Goal: Check status: Check status

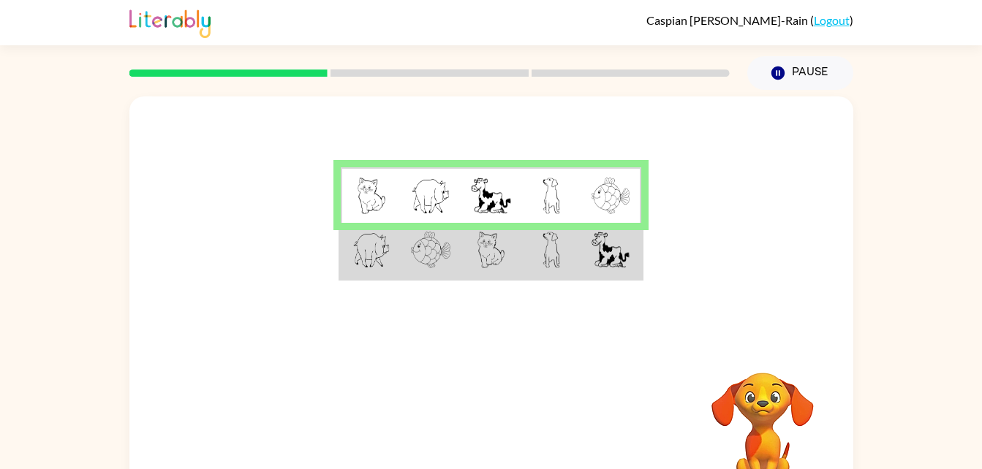
click at [579, 260] on td at bounding box center [551, 251] width 60 height 56
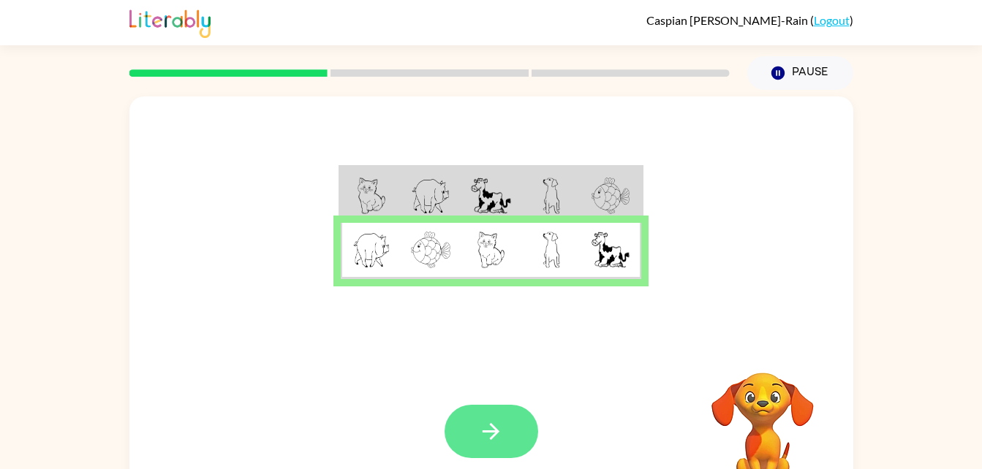
click at [471, 449] on button "button" at bounding box center [491, 431] width 94 height 53
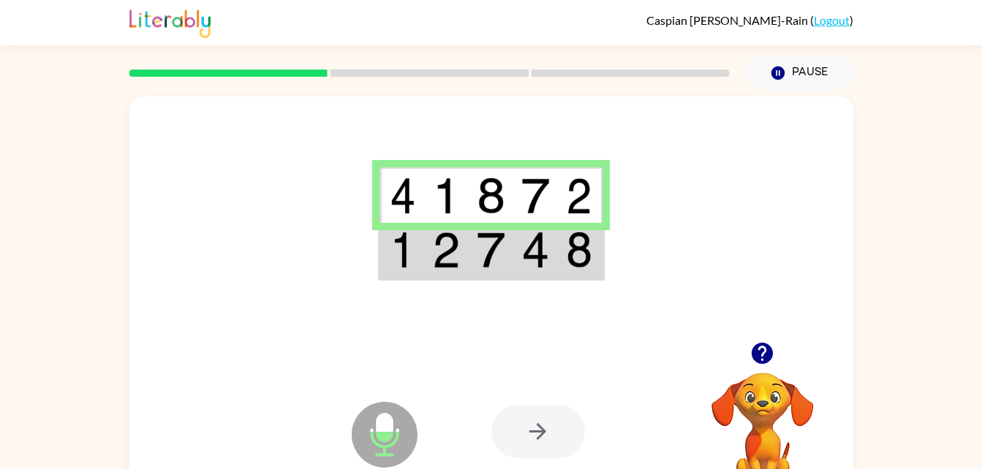
click at [417, 243] on td at bounding box center [401, 251] width 45 height 56
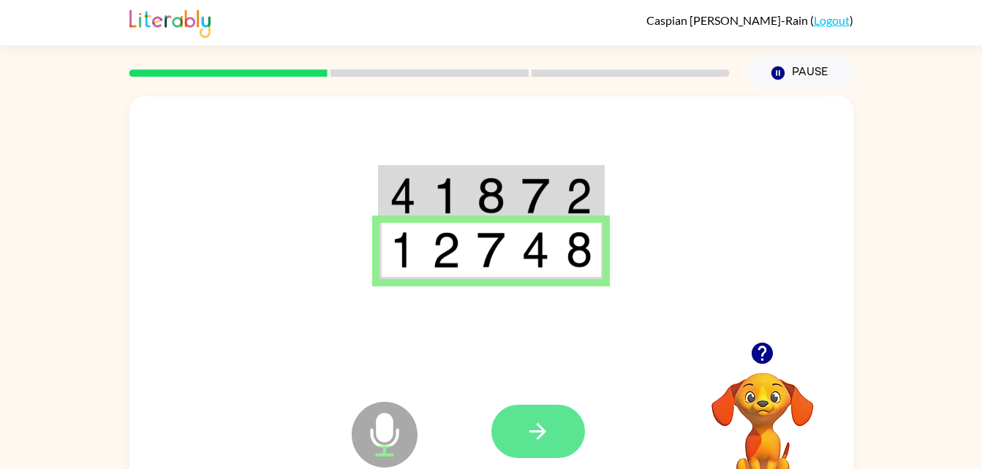
click at [519, 431] on button "button" at bounding box center [538, 431] width 94 height 53
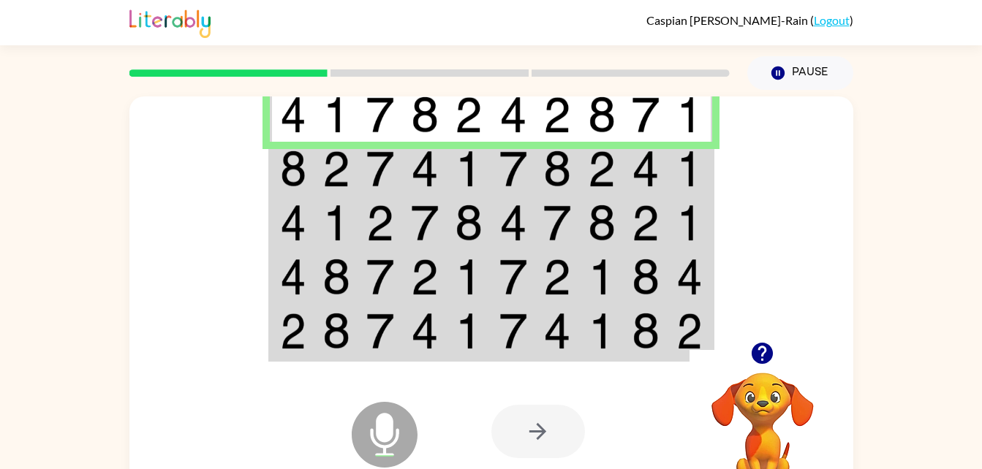
click at [380, 156] on img at bounding box center [380, 169] width 28 height 37
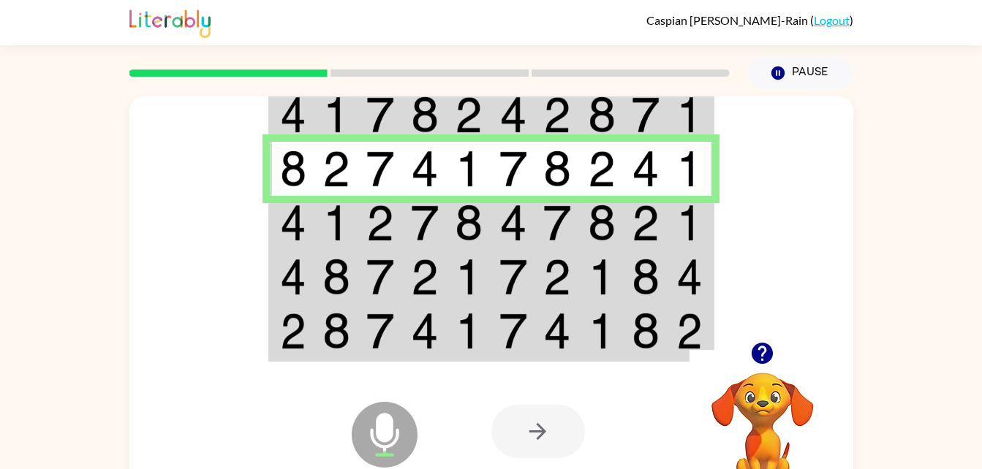
click at [303, 222] on img at bounding box center [293, 223] width 26 height 37
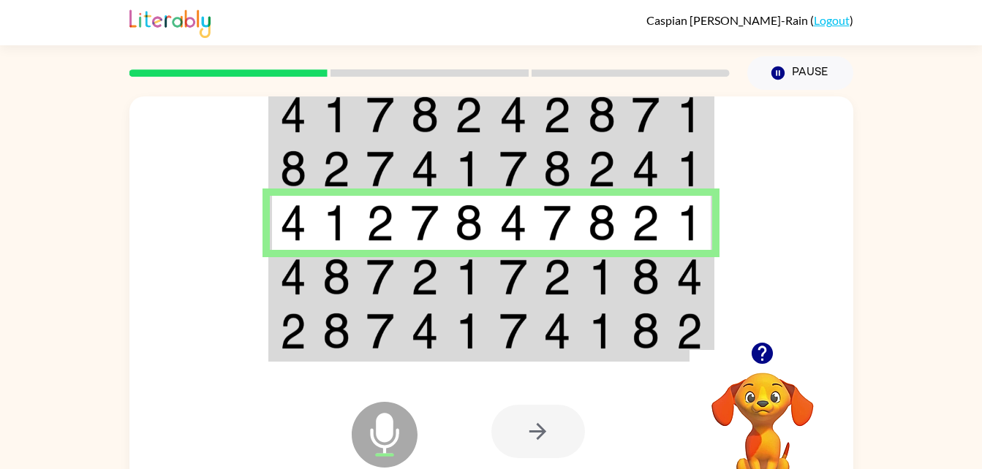
click at [314, 281] on td at bounding box center [336, 277] width 45 height 54
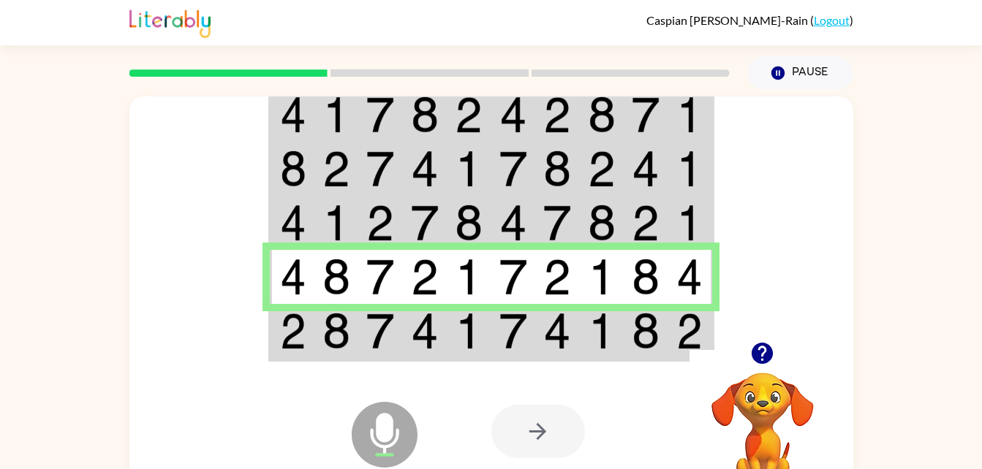
click at [306, 318] on td at bounding box center [292, 332] width 45 height 56
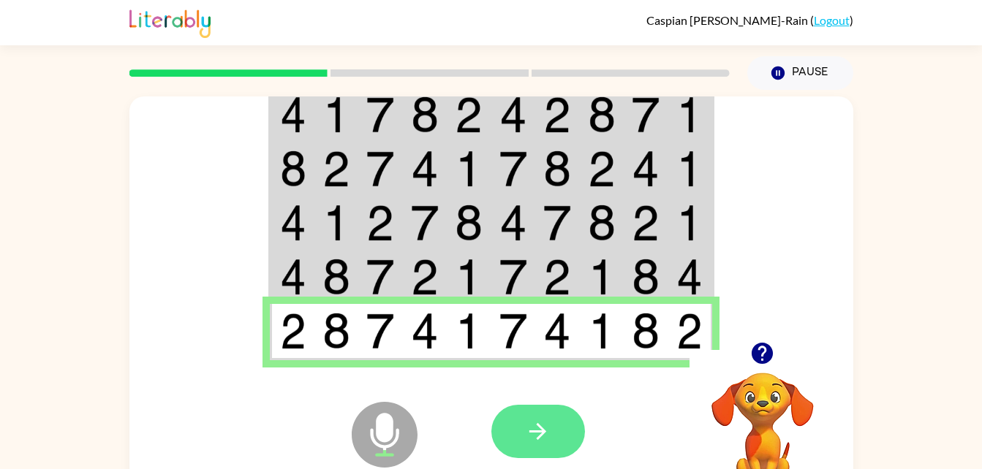
click at [537, 431] on icon "button" at bounding box center [538, 432] width 26 height 26
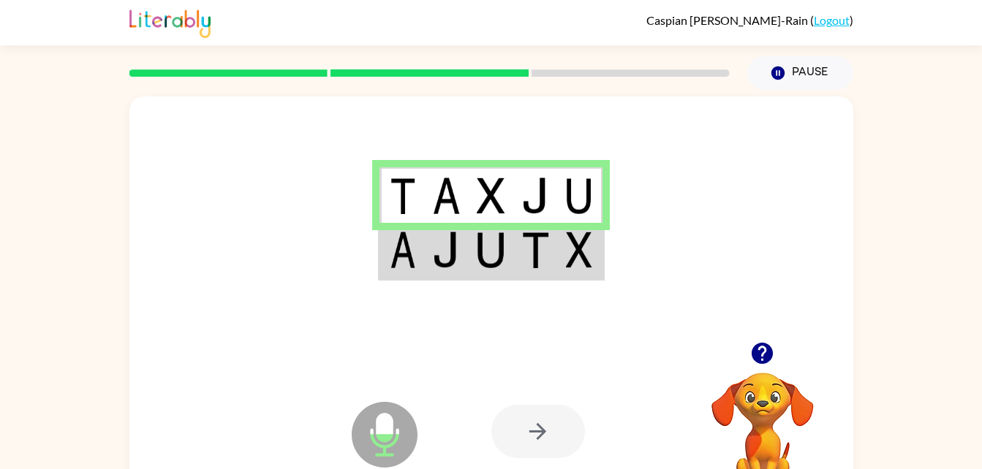
click at [444, 249] on img at bounding box center [446, 250] width 28 height 37
click at [508, 248] on td at bounding box center [491, 251] width 45 height 56
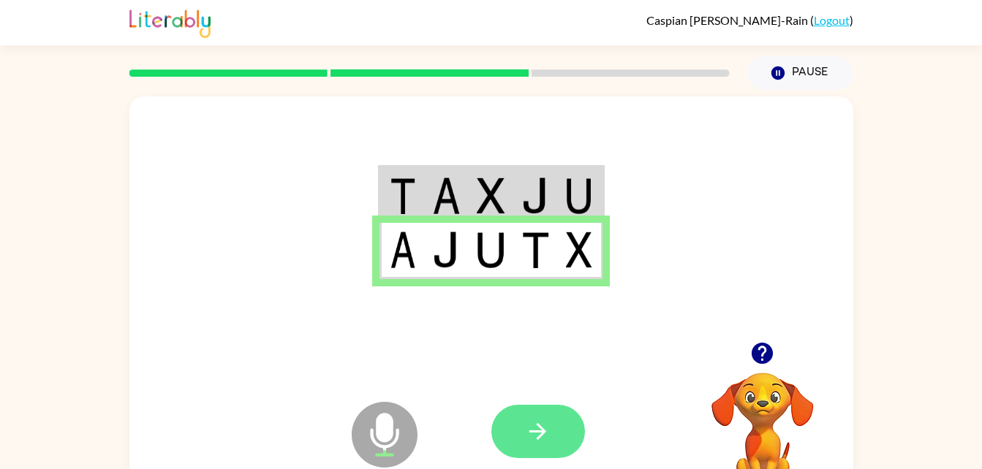
click at [543, 453] on button "button" at bounding box center [538, 431] width 94 height 53
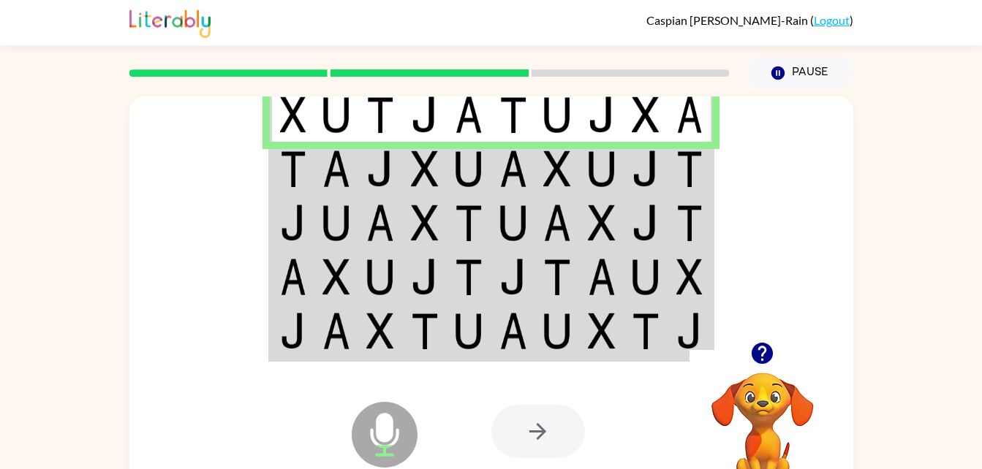
click at [302, 166] on img at bounding box center [293, 169] width 26 height 37
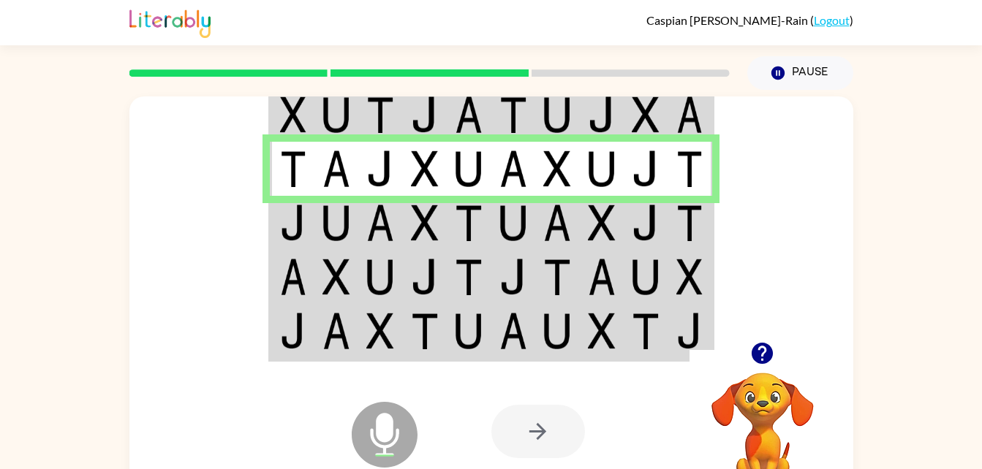
click at [328, 221] on img at bounding box center [336, 223] width 28 height 37
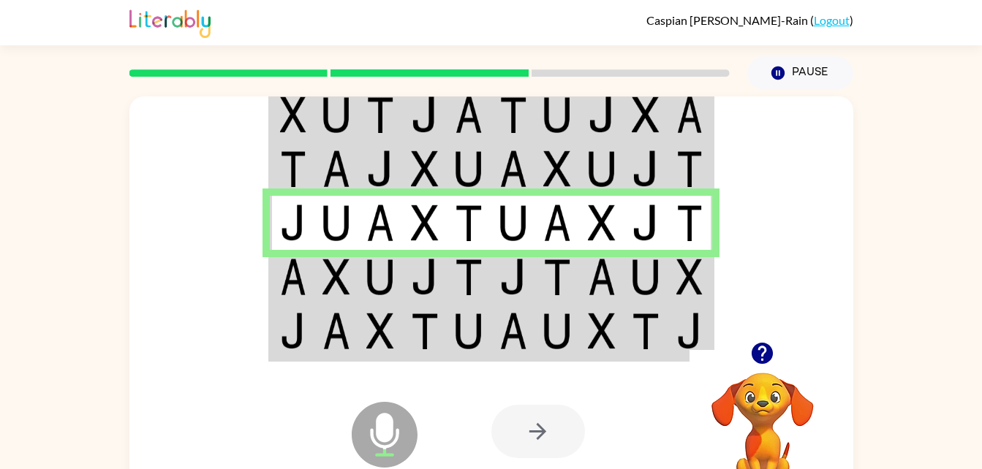
click at [287, 281] on img at bounding box center [293, 277] width 26 height 37
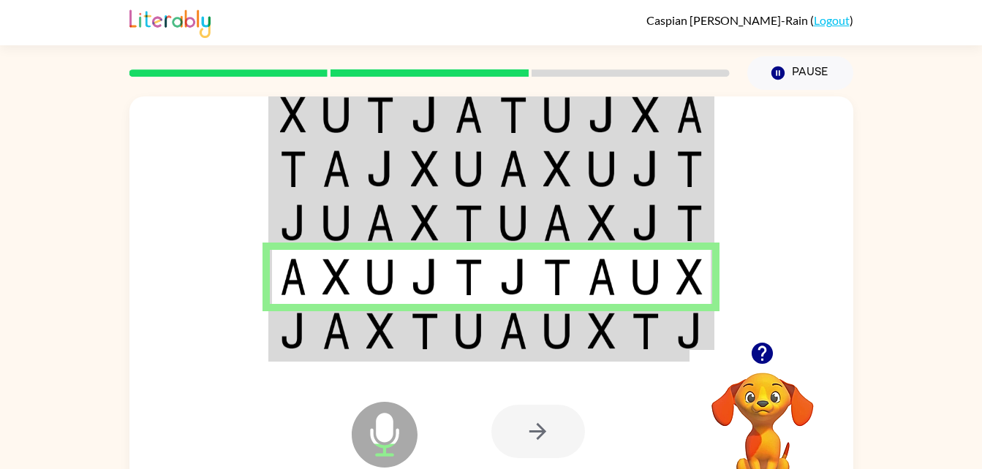
click at [305, 336] on img at bounding box center [293, 331] width 26 height 37
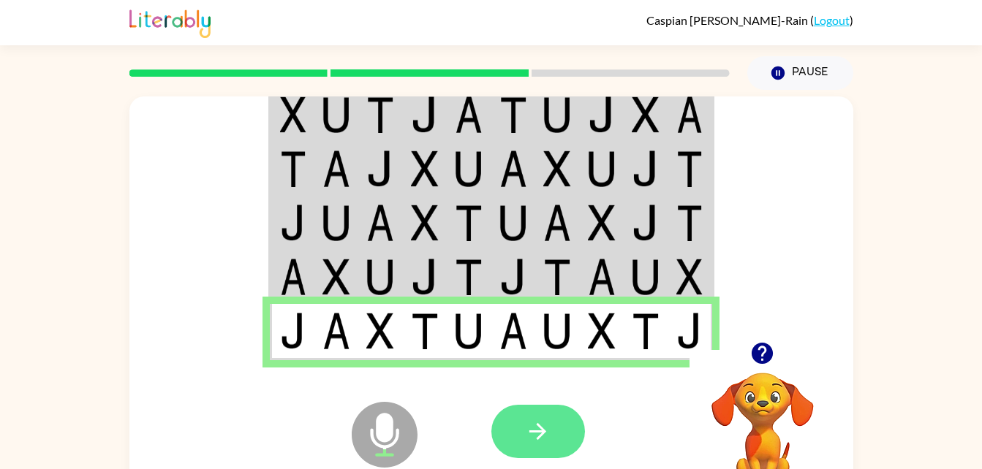
click at [541, 425] on icon "button" at bounding box center [538, 432] width 26 height 26
